Goal: Task Accomplishment & Management: Use online tool/utility

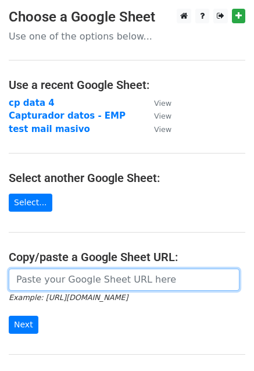
click at [67, 283] on input "url" at bounding box center [124, 279] width 231 height 22
click at [42, 281] on input "url" at bounding box center [124, 279] width 231 height 22
paste input "[URL][DOMAIN_NAME]"
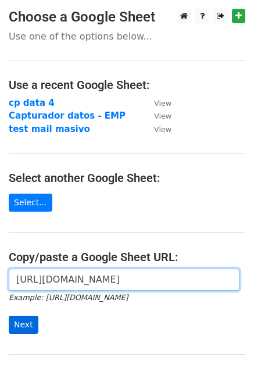
type input "[URL][DOMAIN_NAME]"
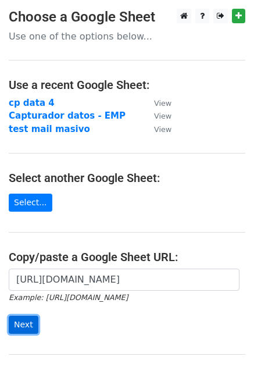
scroll to position [0, 0]
click at [26, 319] on input "Next" at bounding box center [24, 324] width 30 height 18
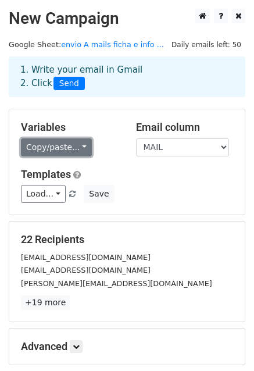
click at [63, 148] on link "Copy/paste..." at bounding box center [56, 147] width 71 height 18
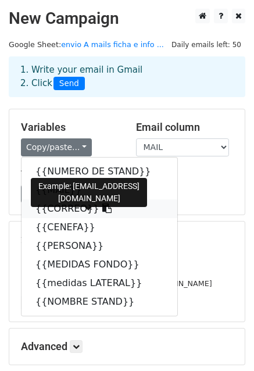
click at [58, 206] on link "{{CORREO}}" at bounding box center [99, 208] width 156 height 19
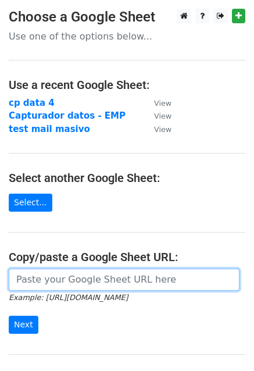
click at [30, 276] on input "url" at bounding box center [124, 279] width 231 height 22
paste input "[URL][DOMAIN_NAME]"
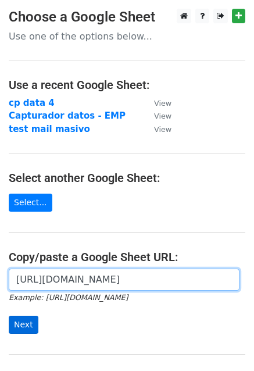
type input "[URL][DOMAIN_NAME]"
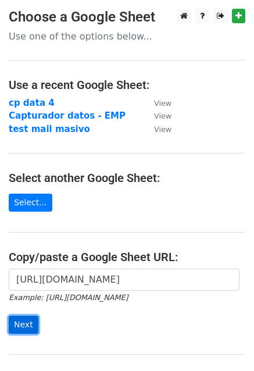
scroll to position [0, 0]
click at [27, 332] on input "Next" at bounding box center [24, 324] width 30 height 18
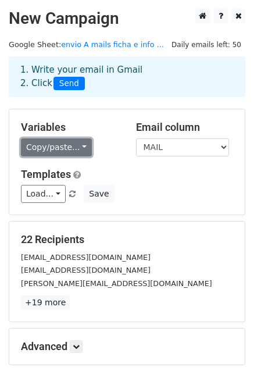
click at [39, 150] on link "Copy/paste..." at bounding box center [56, 147] width 71 height 18
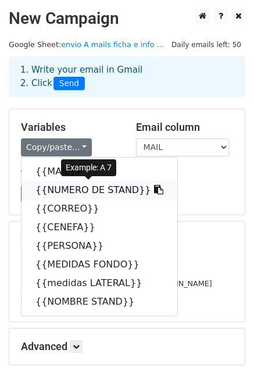
click at [51, 192] on link "{{NUMERO DE STAND}}" at bounding box center [99, 190] width 156 height 19
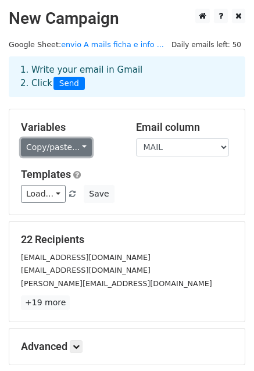
click at [46, 145] on link "Copy/paste..." at bounding box center [56, 147] width 71 height 18
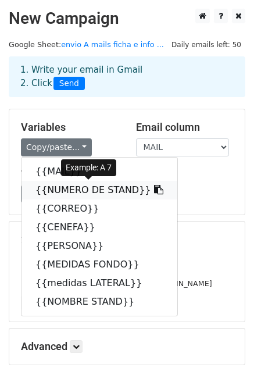
click at [154, 188] on icon at bounding box center [158, 189] width 9 height 9
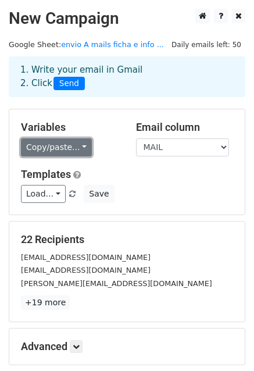
click at [76, 143] on link "Copy/paste..." at bounding box center [56, 147] width 71 height 18
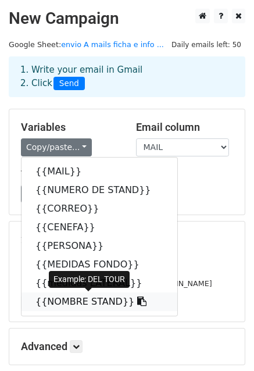
click at [137, 301] on icon at bounding box center [141, 300] width 9 height 9
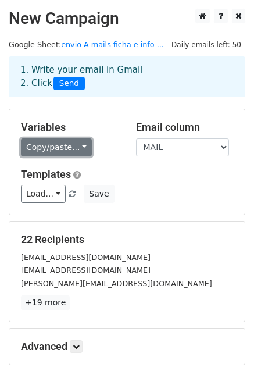
click at [77, 142] on link "Copy/paste..." at bounding box center [56, 147] width 71 height 18
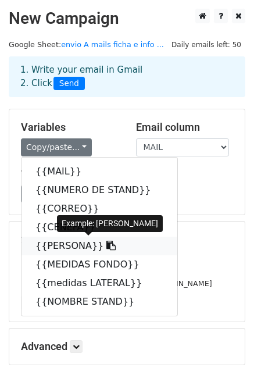
click at [106, 244] on icon at bounding box center [110, 244] width 9 height 9
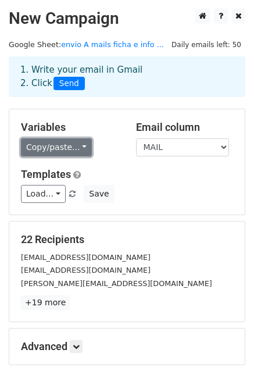
click at [76, 146] on link "Copy/paste..." at bounding box center [56, 147] width 71 height 18
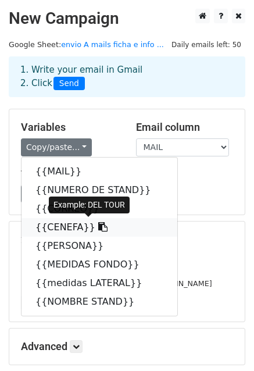
click at [98, 225] on icon at bounding box center [102, 226] width 9 height 9
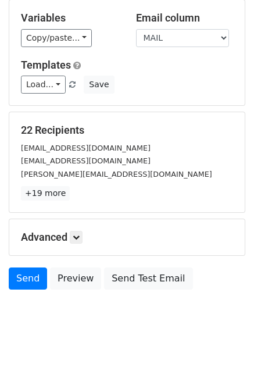
scroll to position [125, 0]
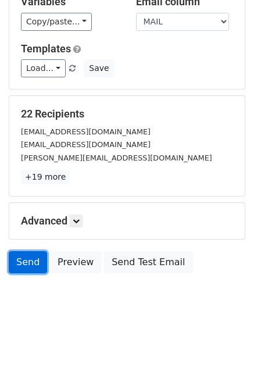
click at [21, 261] on link "Send" at bounding box center [28, 262] width 38 height 22
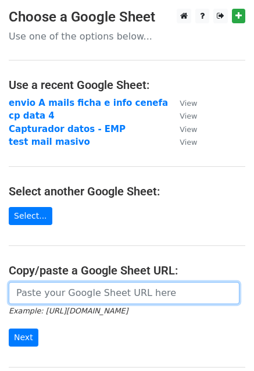
click at [49, 288] on input "url" at bounding box center [124, 293] width 231 height 22
paste input "https://docs.google.com/spreadsheets/d/1k90PTzkwx6AkM8kbnzRtxQbaP6z_kmy9NOQTtk2…"
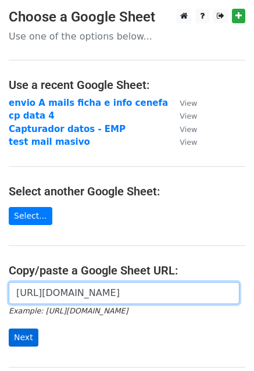
type input "https://docs.google.com/spreadsheets/d/1k90PTzkwx6AkM8kbnzRtxQbaP6z_kmy9NOQTtk2…"
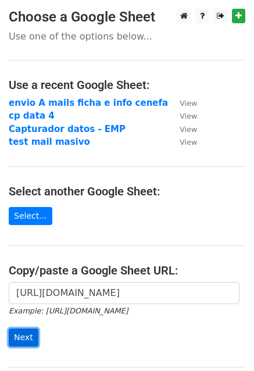
click at [28, 339] on input "Next" at bounding box center [24, 337] width 30 height 18
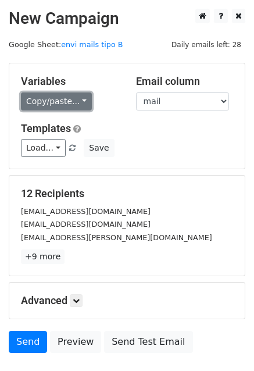
click at [59, 105] on link "Copy/paste..." at bounding box center [56, 101] width 71 height 18
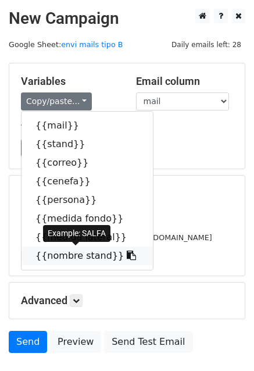
click at [127, 255] on icon at bounding box center [131, 254] width 9 height 9
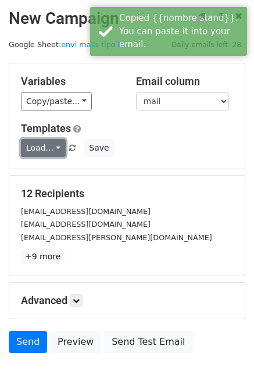
click at [53, 143] on link "Load..." at bounding box center [43, 148] width 45 height 18
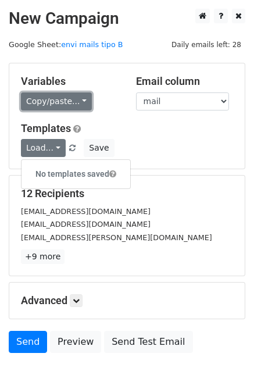
click at [82, 96] on link "Copy/paste..." at bounding box center [56, 101] width 71 height 18
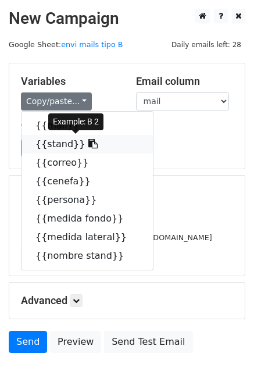
click at [88, 145] on icon at bounding box center [92, 143] width 9 height 9
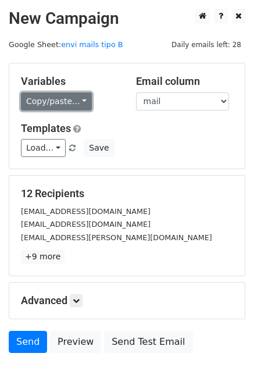
click at [64, 92] on link "Copy/paste..." at bounding box center [56, 101] width 71 height 18
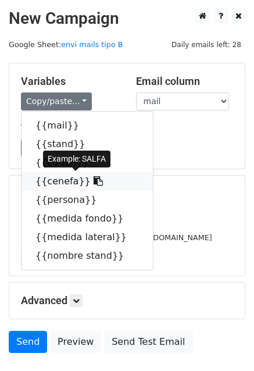
click at [94, 181] on icon at bounding box center [98, 180] width 9 height 9
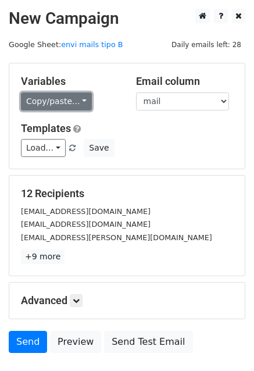
click at [73, 104] on link "Copy/paste..." at bounding box center [56, 101] width 71 height 18
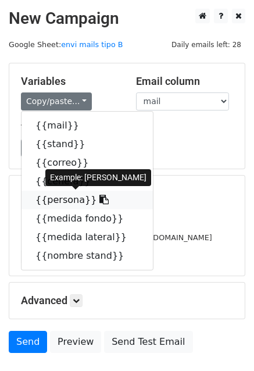
click at [99, 199] on icon at bounding box center [103, 199] width 9 height 9
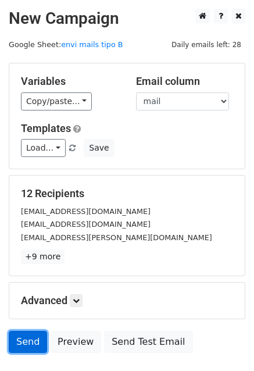
click at [31, 339] on link "Send" at bounding box center [28, 341] width 38 height 22
